Goal: Information Seeking & Learning: Learn about a topic

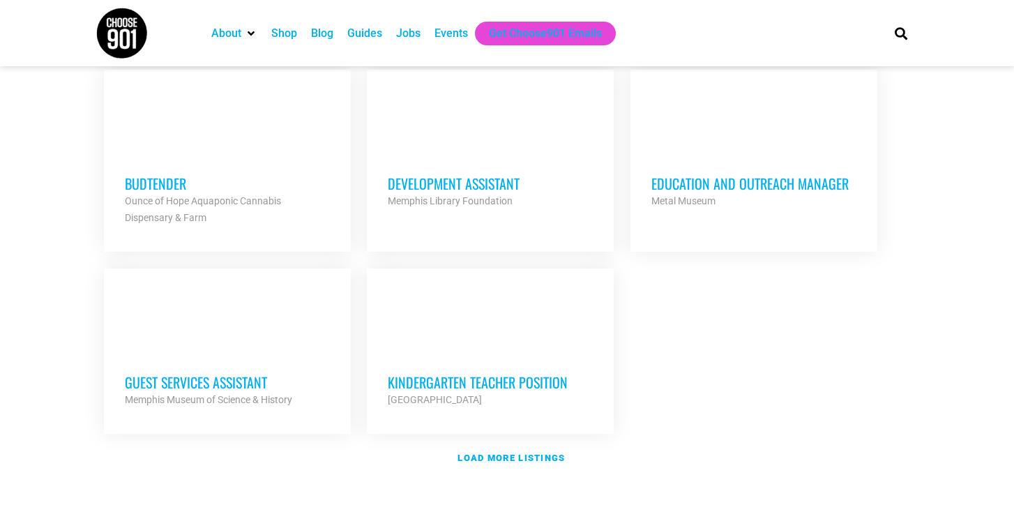
scroll to position [1552, 0]
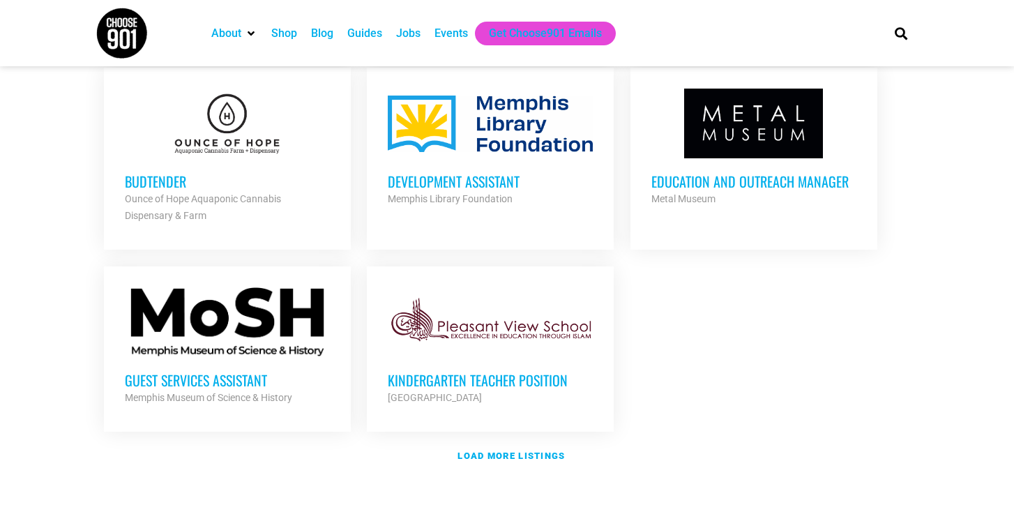
click at [144, 375] on h3 "Guest Services Assistant" at bounding box center [227, 380] width 205 height 18
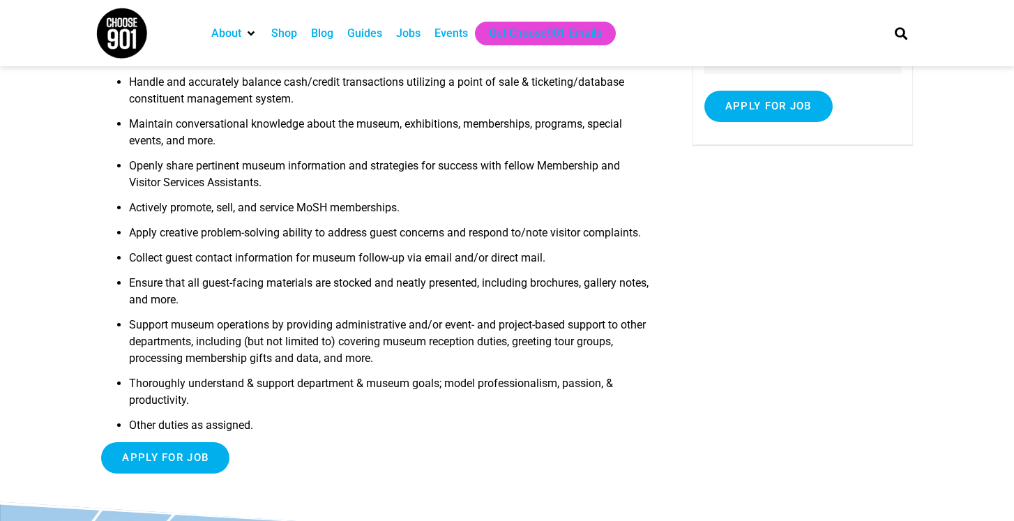
scroll to position [234, 0]
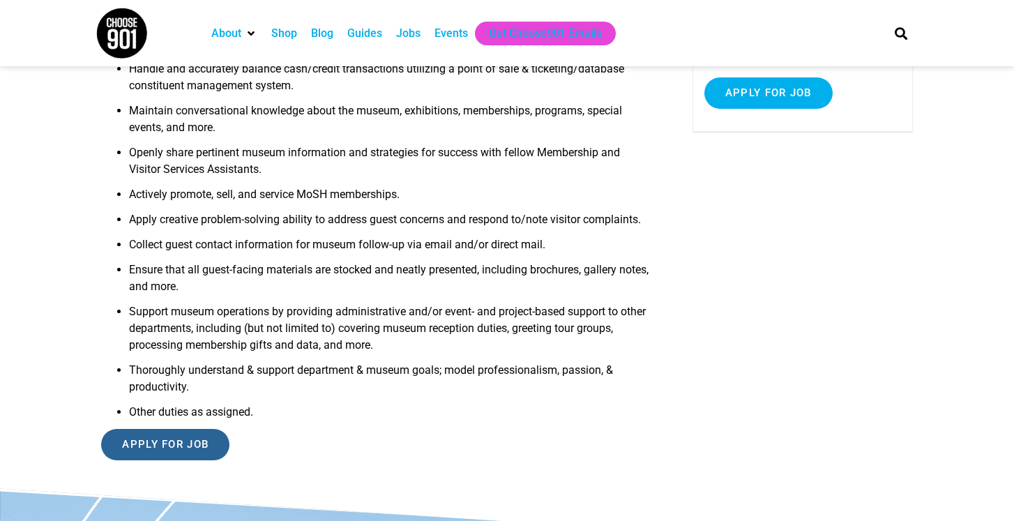
click at [155, 460] on input "Apply for job" at bounding box center [165, 444] width 128 height 31
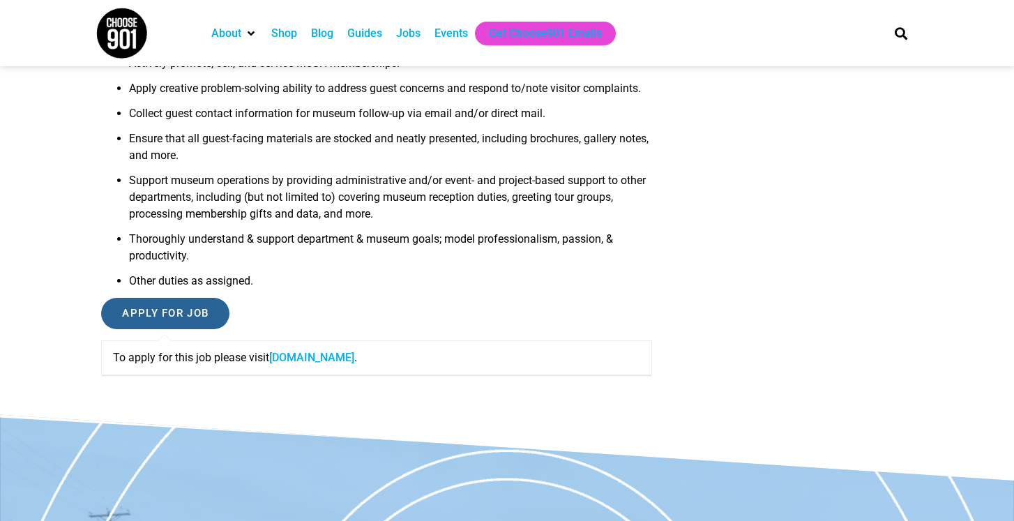
scroll to position [406, 0]
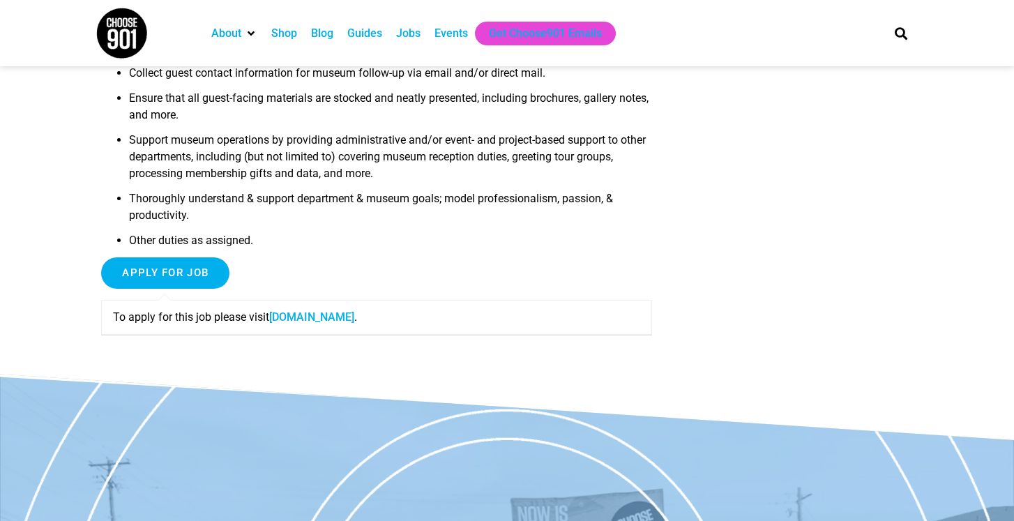
click at [300, 323] on link "moshmemphis.com" at bounding box center [311, 316] width 85 height 13
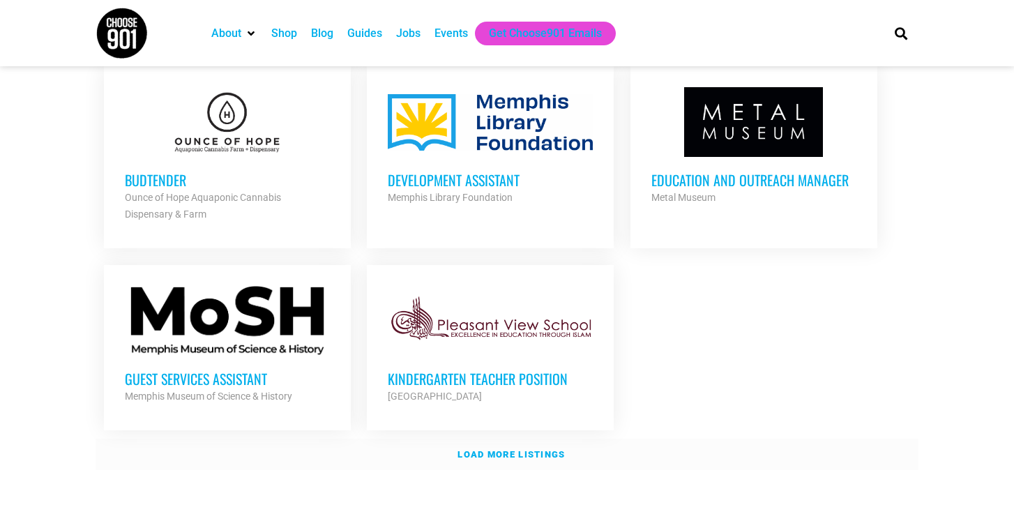
click at [469, 452] on strong "Load more listings" at bounding box center [510, 454] width 107 height 10
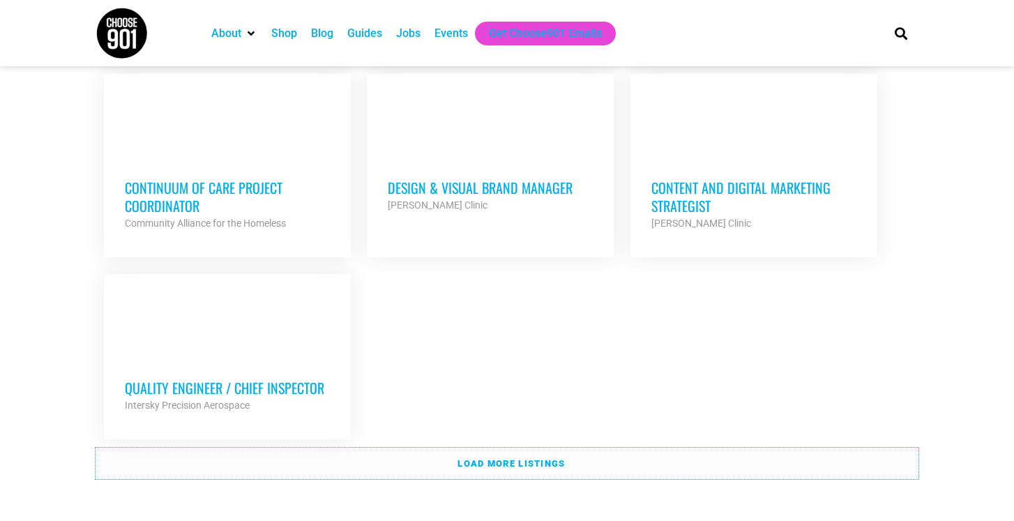
scroll to position [2978, 0]
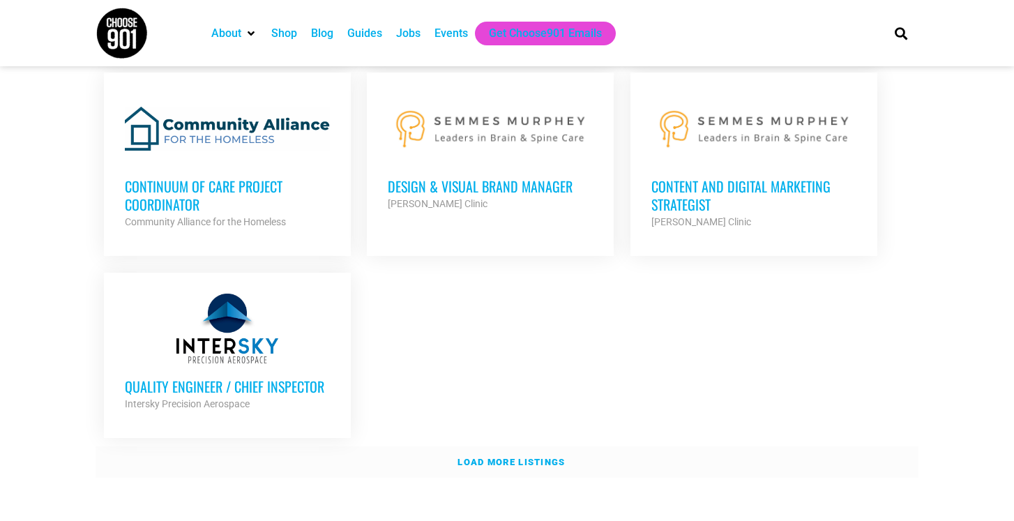
click at [508, 457] on strong "Load more listings" at bounding box center [510, 462] width 107 height 10
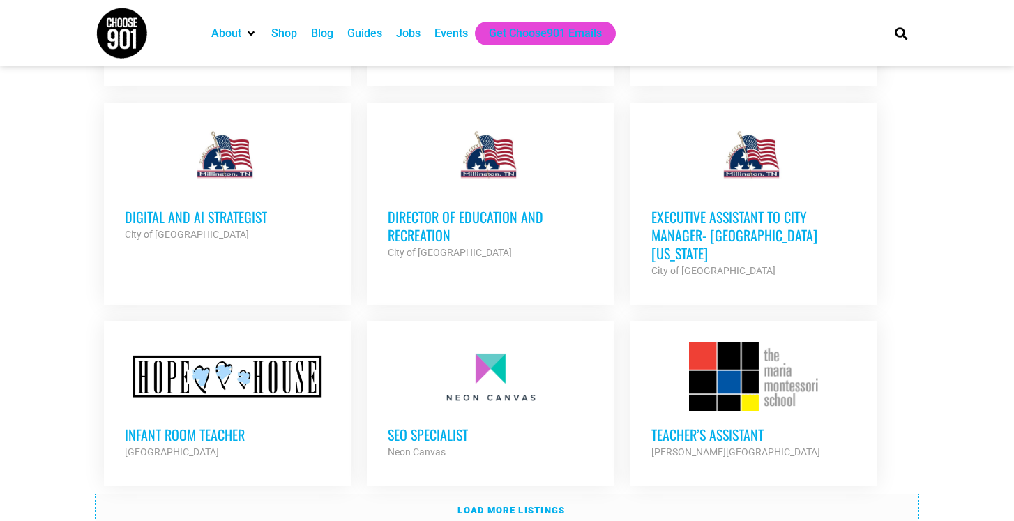
scroll to position [4197, 0]
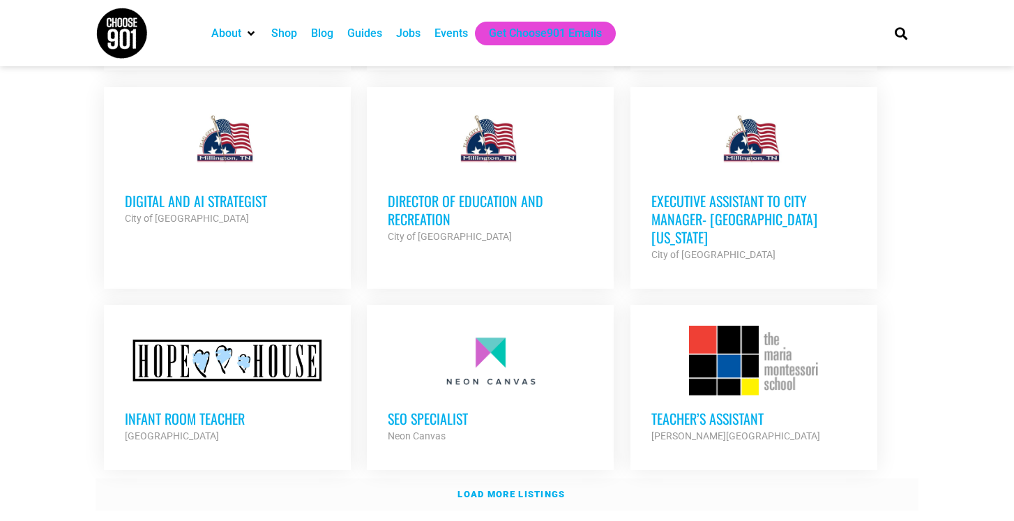
click at [756, 478] on link "Load more listings" at bounding box center [507, 494] width 823 height 32
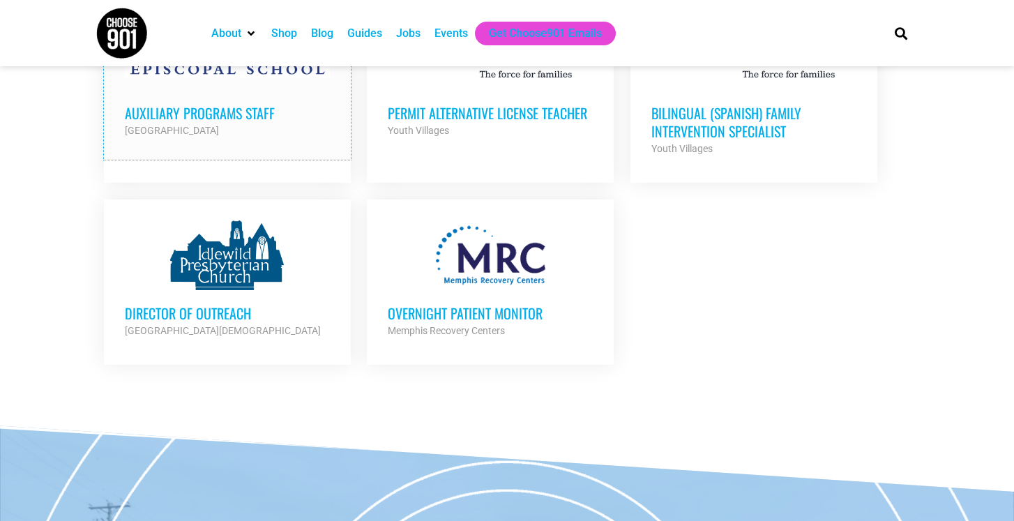
scroll to position [5680, 0]
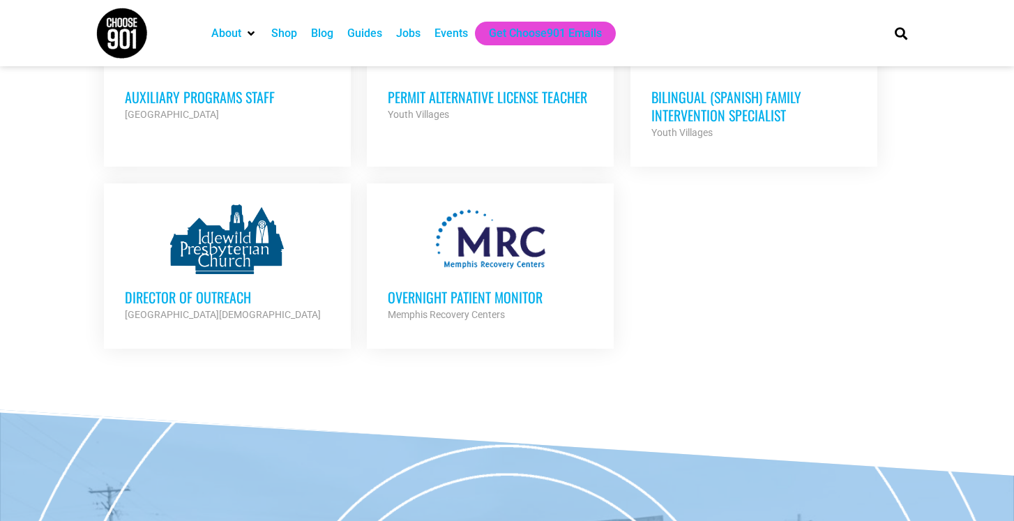
click at [484, 204] on div at bounding box center [490, 239] width 205 height 70
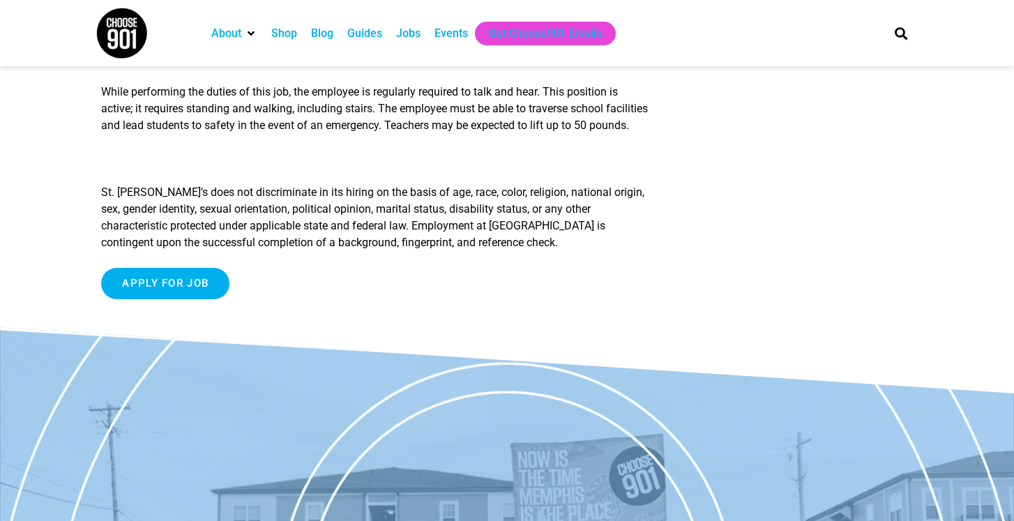
scroll to position [376, 0]
